Goal: Navigation & Orientation: Go to known website

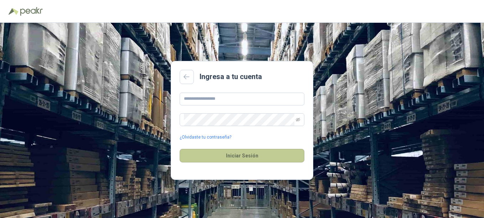
click at [241, 157] on button "Iniciar Sesión" at bounding box center [242, 156] width 125 height 14
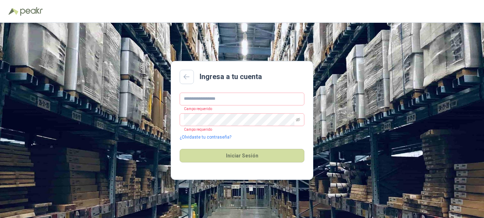
drag, startPoint x: 241, startPoint y: 156, endPoint x: 237, endPoint y: 139, distance: 17.0
click at [243, 156] on button "Iniciar Sesión" at bounding box center [242, 156] width 125 height 14
click at [230, 99] on input "text" at bounding box center [242, 99] width 125 height 13
type input "**********"
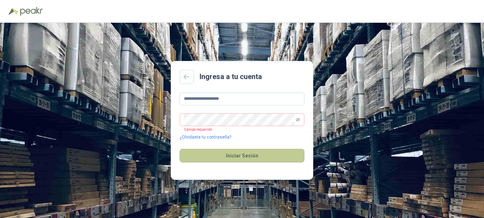
drag, startPoint x: 240, startPoint y: 157, endPoint x: 241, endPoint y: 151, distance: 5.5
click at [240, 153] on button "Iniciar Sesión" at bounding box center [242, 156] width 125 height 14
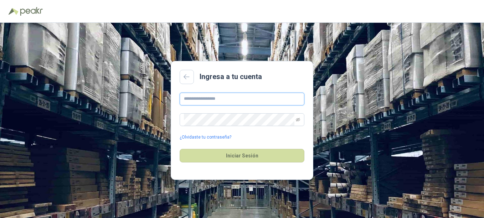
click at [208, 97] on input "text" at bounding box center [242, 99] width 125 height 13
type input "**********"
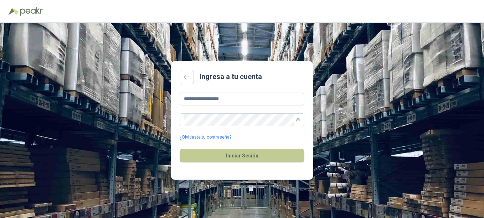
click at [245, 157] on button "Iniciar Sesión" at bounding box center [242, 156] width 125 height 14
click at [236, 155] on button "Iniciar Sesión" at bounding box center [242, 156] width 125 height 14
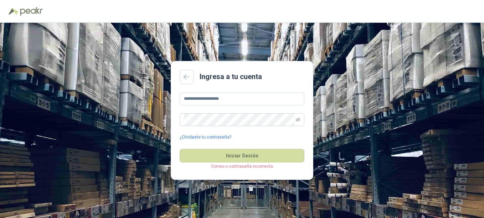
click at [243, 167] on p "Correo o contraseña incorrecta" at bounding box center [242, 166] width 125 height 7
click at [182, 73] on link at bounding box center [187, 77] width 14 height 14
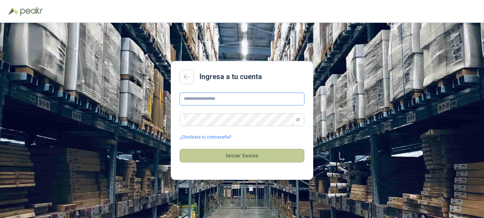
type input "**********"
click at [237, 157] on button "Iniciar Sesión" at bounding box center [242, 156] width 125 height 14
click at [238, 155] on button "Iniciar Sesión" at bounding box center [242, 156] width 125 height 14
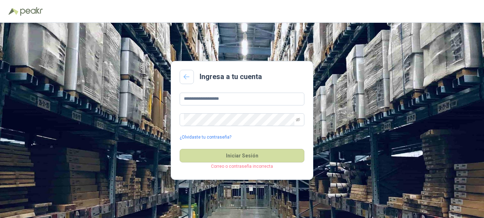
click at [184, 75] on icon at bounding box center [187, 77] width 6 height 6
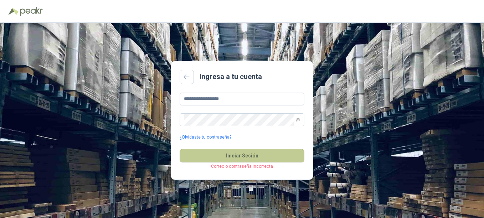
click at [239, 155] on button "Iniciar Sesión" at bounding box center [242, 156] width 125 height 14
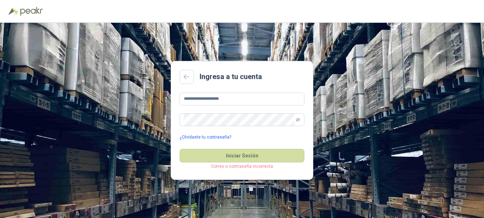
click at [201, 137] on link "¿Olvidaste tu contraseña?" at bounding box center [206, 137] width 52 height 7
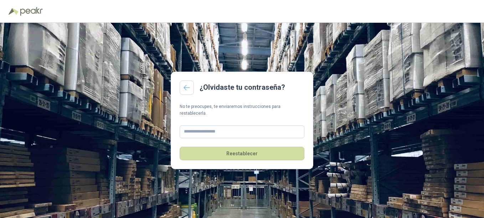
click at [186, 91] on icon at bounding box center [187, 88] width 6 height 6
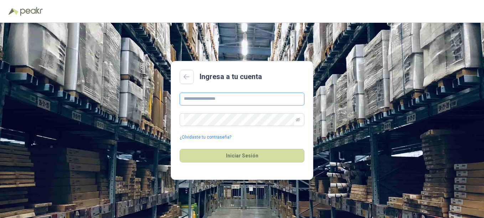
type input "**********"
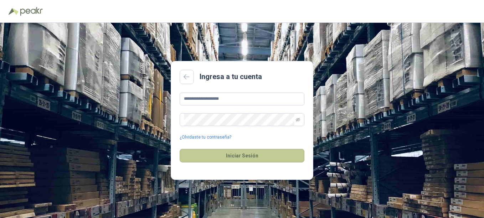
click at [241, 157] on button "Iniciar Sesión" at bounding box center [242, 156] width 125 height 14
click at [242, 155] on button "Iniciar Sesión" at bounding box center [242, 156] width 125 height 14
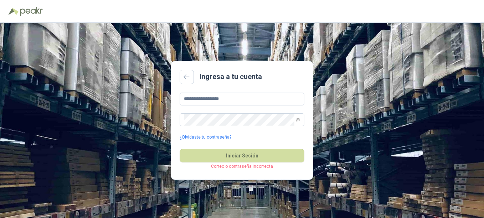
click at [341, 81] on div "**********" at bounding box center [242, 120] width 484 height 195
click at [298, 119] on icon "eye-invisible" at bounding box center [298, 120] width 4 height 4
click at [297, 119] on icon "eye" at bounding box center [298, 119] width 4 height 3
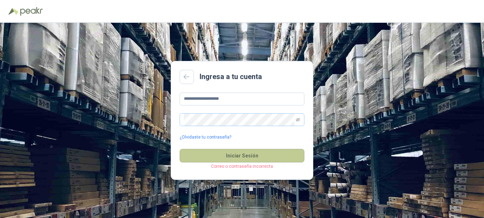
click at [241, 157] on button "Iniciar Sesión" at bounding box center [242, 156] width 125 height 14
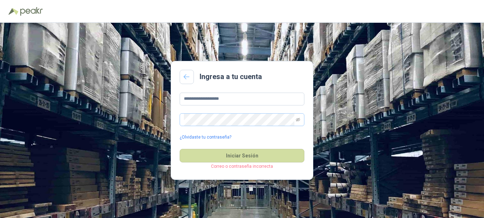
click at [187, 77] on icon at bounding box center [187, 77] width 6 height 6
click at [187, 76] on icon at bounding box center [187, 77] width 6 height 6
click at [187, 75] on icon at bounding box center [187, 77] width 6 height 6
click at [187, 76] on icon at bounding box center [187, 77] width 6 height 6
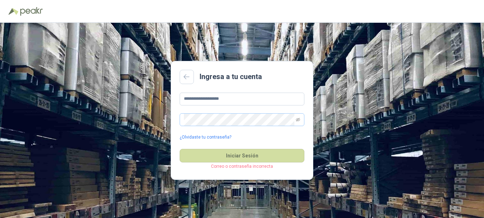
click at [149, 112] on div "**********" at bounding box center [242, 120] width 484 height 195
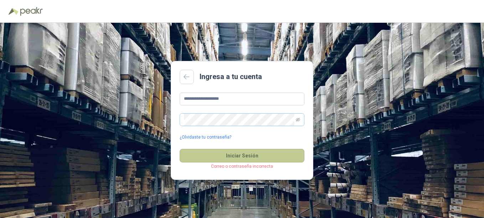
click at [240, 155] on button "Iniciar Sesión" at bounding box center [242, 156] width 125 height 14
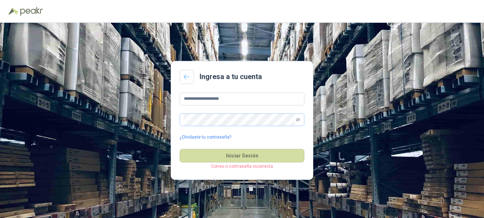
click at [187, 75] on icon at bounding box center [187, 77] width 6 height 6
click at [190, 80] on link at bounding box center [187, 77] width 14 height 14
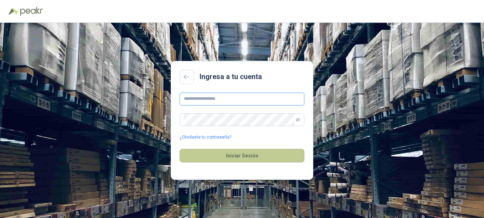
type input "**********"
click at [238, 155] on button "Iniciar Sesión" at bounding box center [242, 156] width 125 height 14
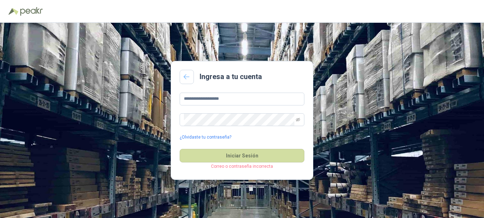
click at [185, 76] on icon at bounding box center [187, 77] width 6 height 5
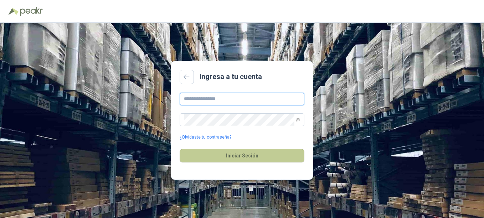
type input "**********"
click at [245, 156] on button "Iniciar Sesión" at bounding box center [242, 156] width 125 height 14
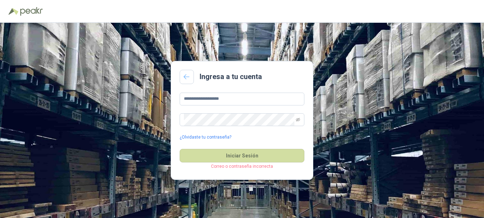
click at [185, 75] on icon at bounding box center [187, 77] width 6 height 6
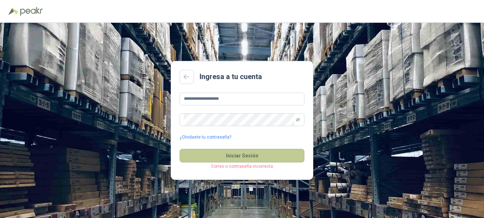
click at [241, 157] on button "Iniciar Sesión" at bounding box center [242, 156] width 125 height 14
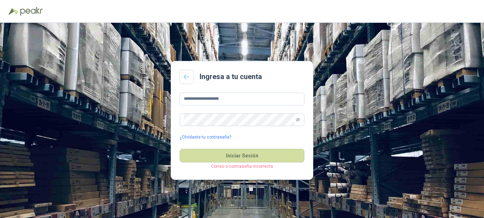
click at [183, 75] on link at bounding box center [187, 77] width 14 height 14
drag, startPoint x: 185, startPoint y: 76, endPoint x: 201, endPoint y: 65, distance: 19.6
click at [185, 76] on icon at bounding box center [187, 77] width 6 height 6
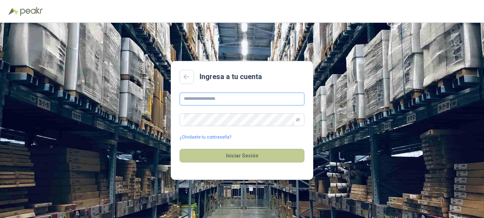
type input "**********"
click at [229, 154] on button "Iniciar Sesión" at bounding box center [242, 156] width 125 height 14
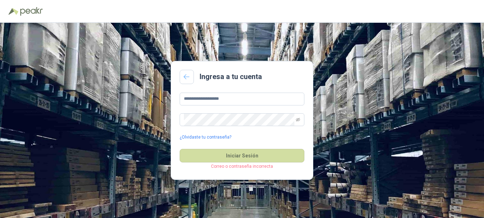
click at [184, 75] on icon at bounding box center [187, 77] width 6 height 6
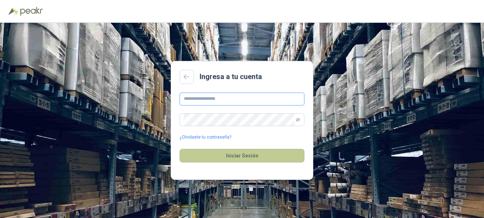
type input "**********"
click at [244, 154] on button "Iniciar Sesión" at bounding box center [242, 156] width 125 height 14
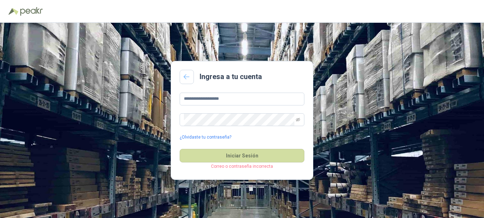
click at [186, 77] on icon at bounding box center [187, 77] width 6 height 6
